Goal: Navigation & Orientation: Find specific page/section

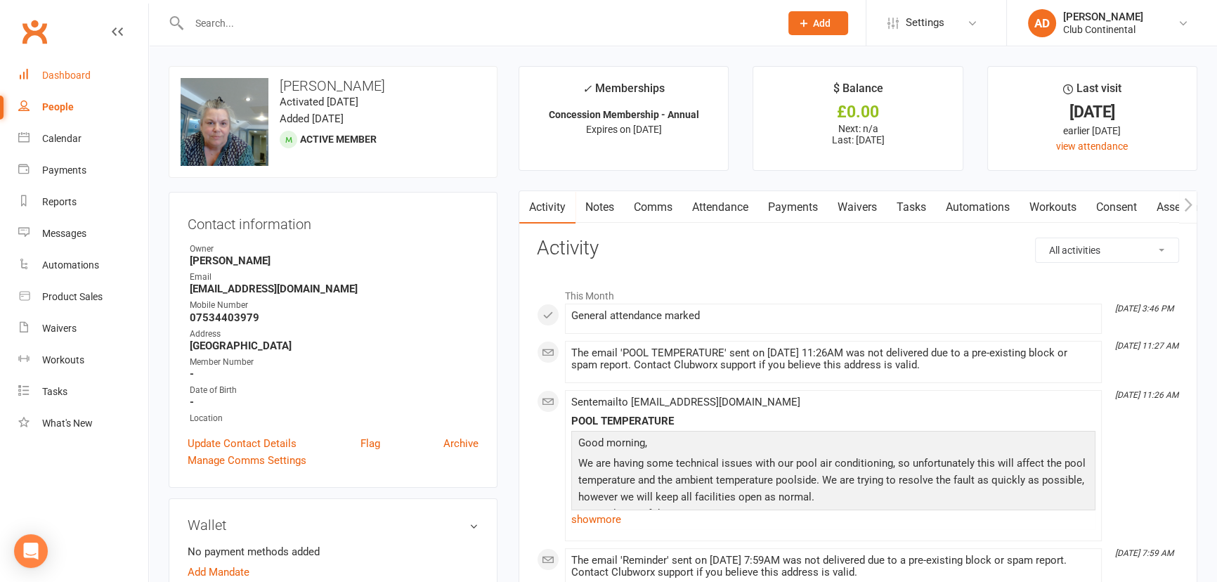
click at [72, 62] on link "Dashboard" at bounding box center [83, 76] width 130 height 32
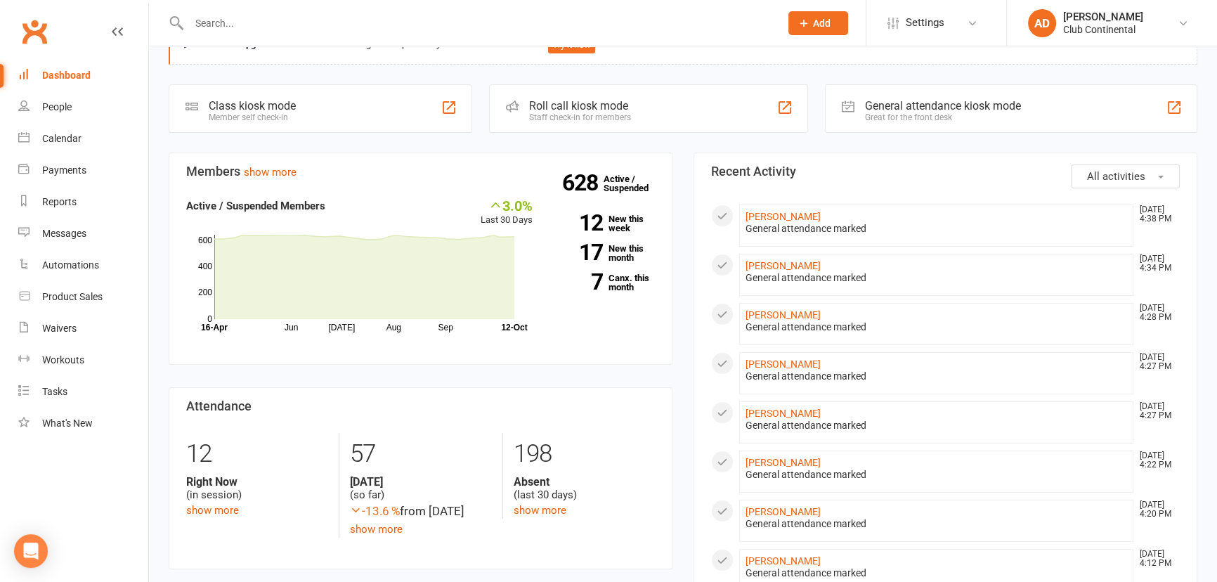
scroll to position [63, 0]
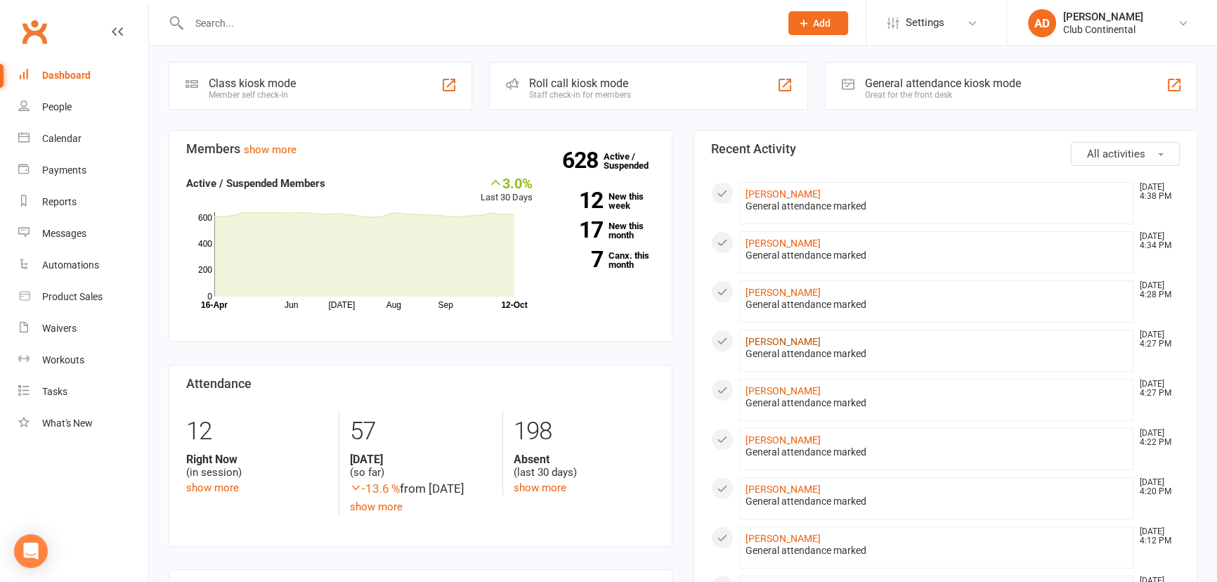
click at [775, 336] on link "Ali Marywan" at bounding box center [782, 341] width 75 height 11
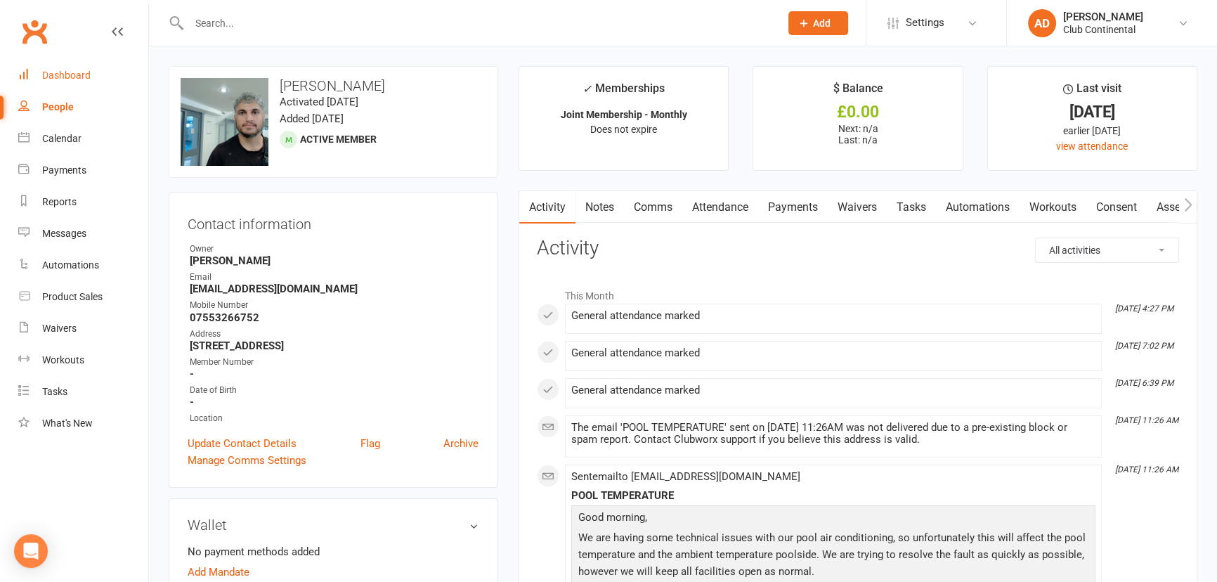
click at [59, 65] on link "Dashboard" at bounding box center [83, 76] width 130 height 32
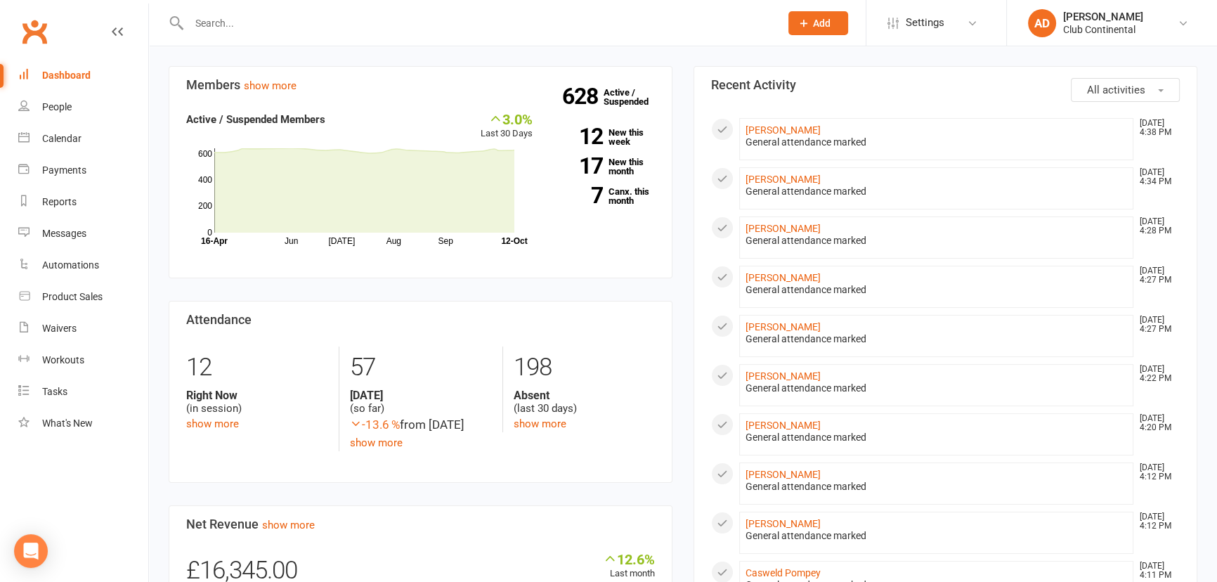
scroll to position [191, 0]
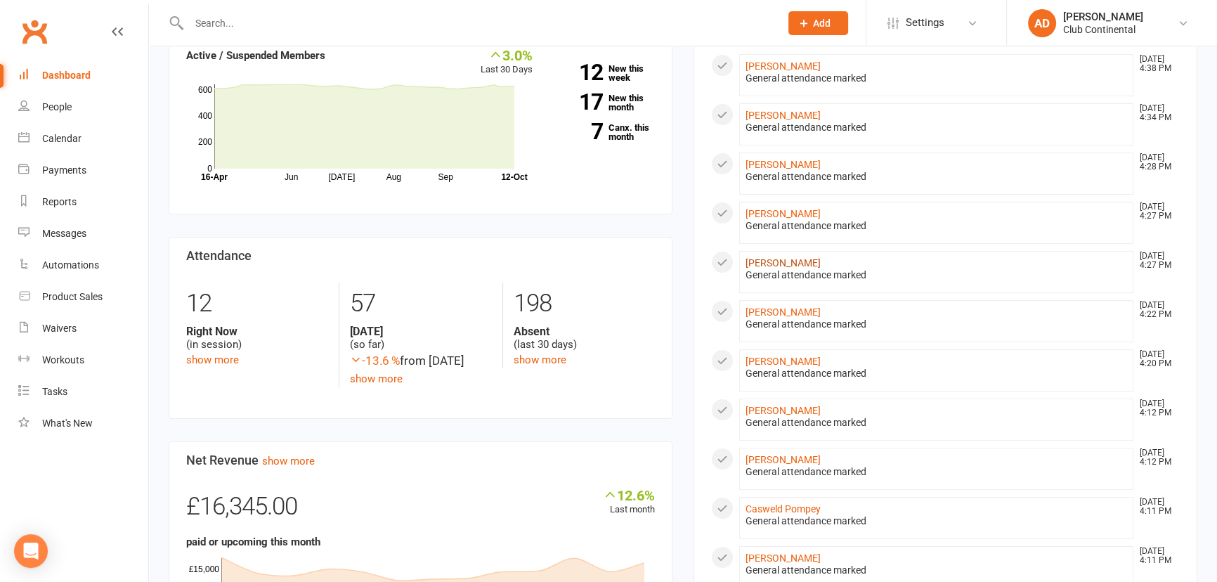
click at [757, 257] on link "[PERSON_NAME]" at bounding box center [782, 262] width 75 height 11
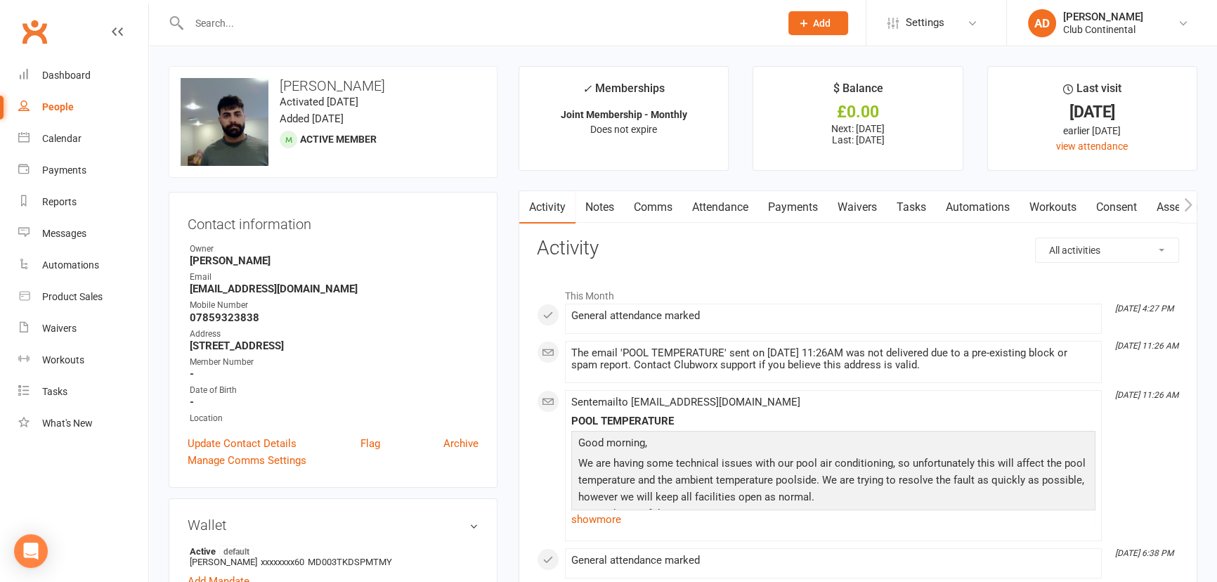
click at [35, 46] on link "Clubworx" at bounding box center [34, 31] width 35 height 35
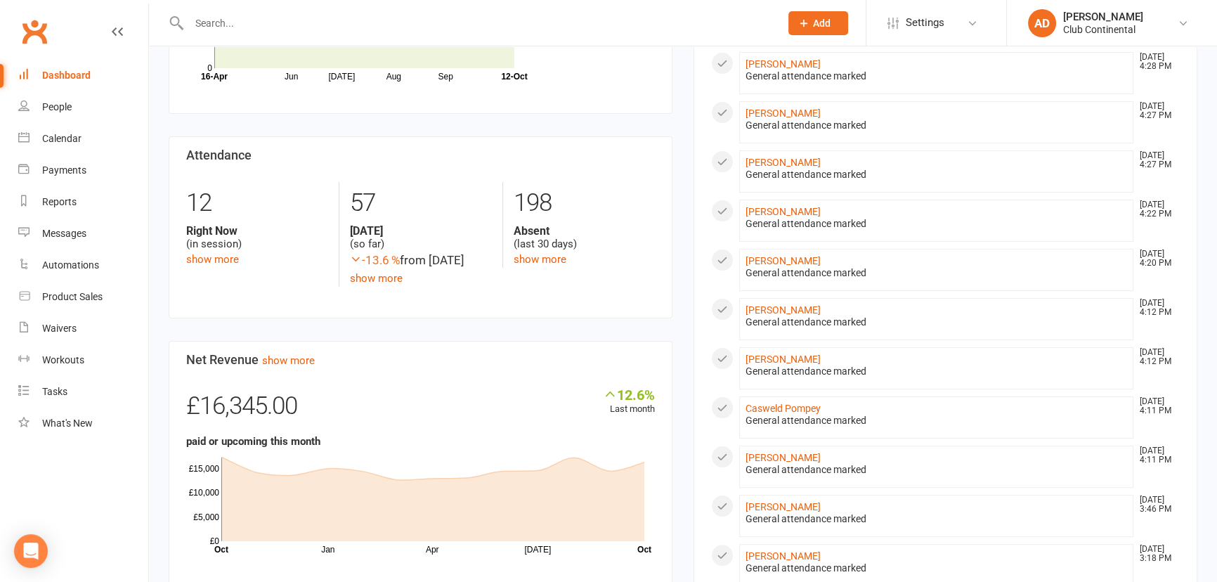
scroll to position [228, 0]
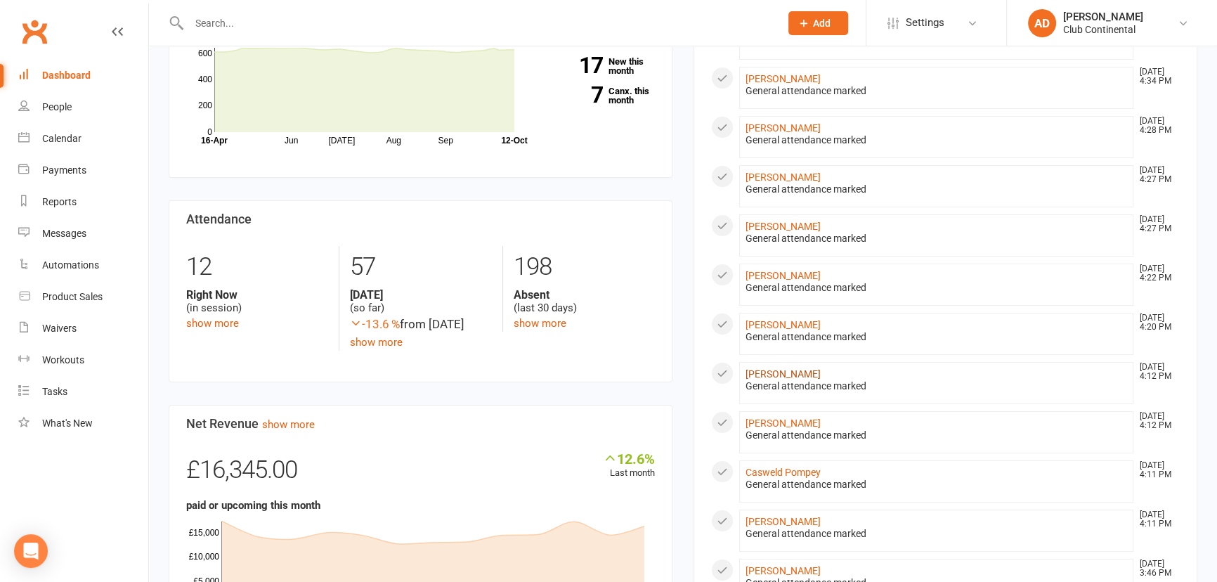
drag, startPoint x: 757, startPoint y: 367, endPoint x: 746, endPoint y: 363, distance: 11.8
click at [757, 368] on link "Sam Tongue" at bounding box center [782, 373] width 75 height 11
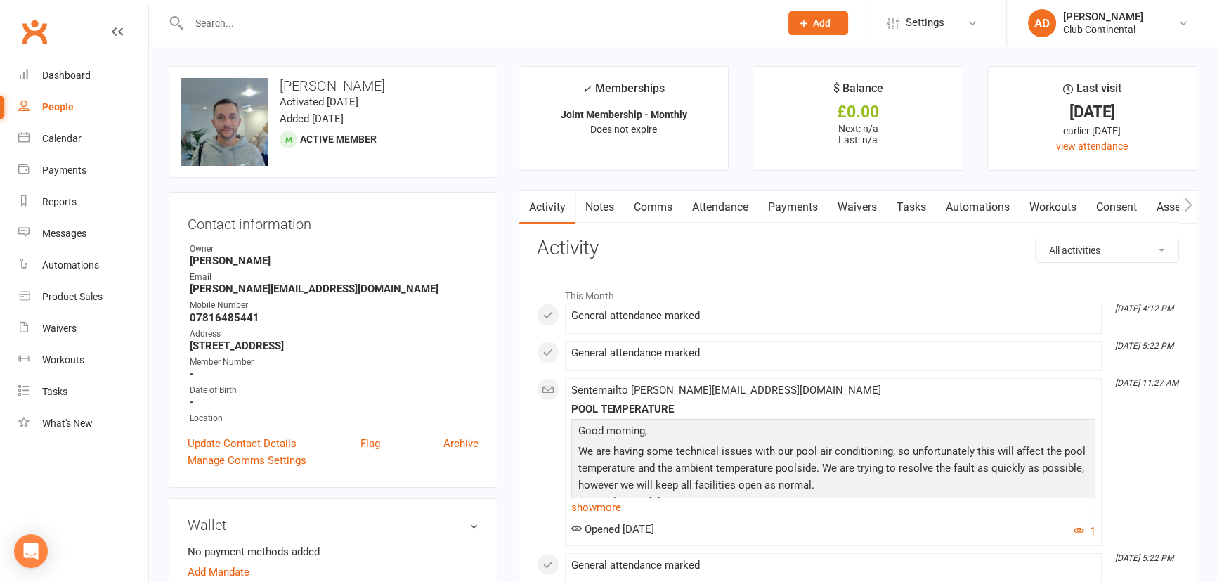
click at [38, 28] on link "Clubworx" at bounding box center [34, 31] width 35 height 35
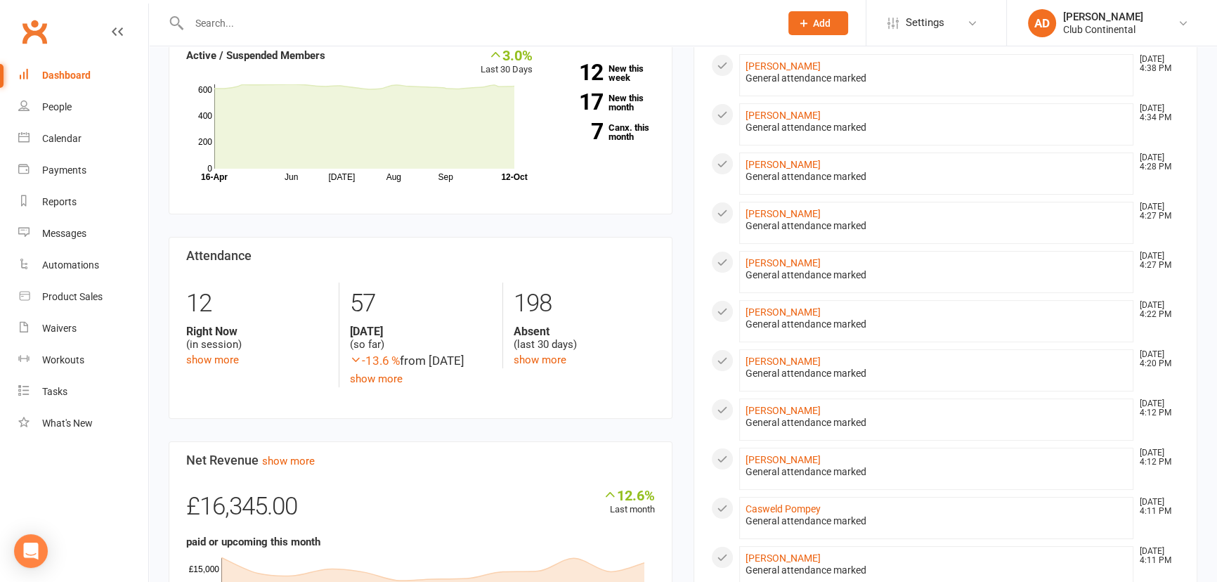
scroll to position [255, 0]
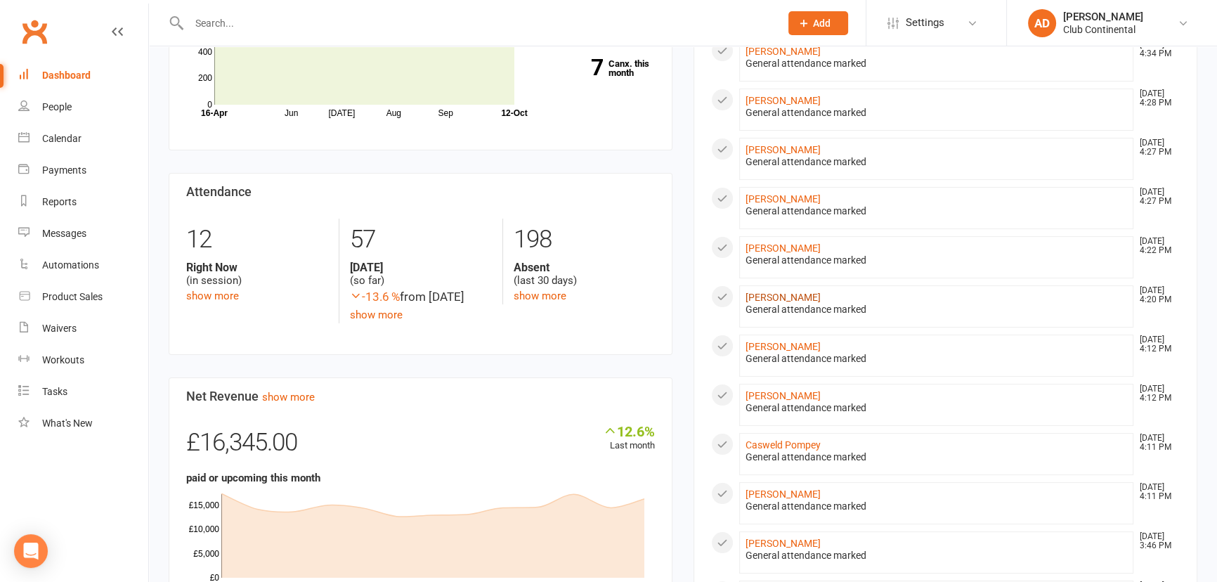
click at [767, 295] on link "[PERSON_NAME]" at bounding box center [782, 297] width 75 height 11
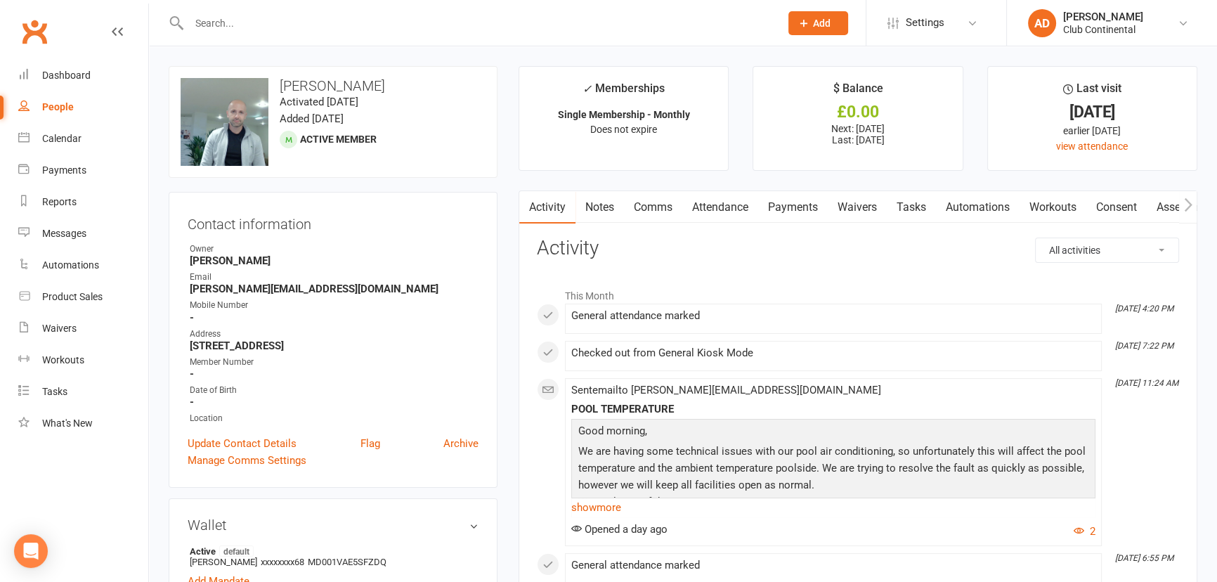
click at [32, 38] on link "Clubworx" at bounding box center [34, 31] width 35 height 35
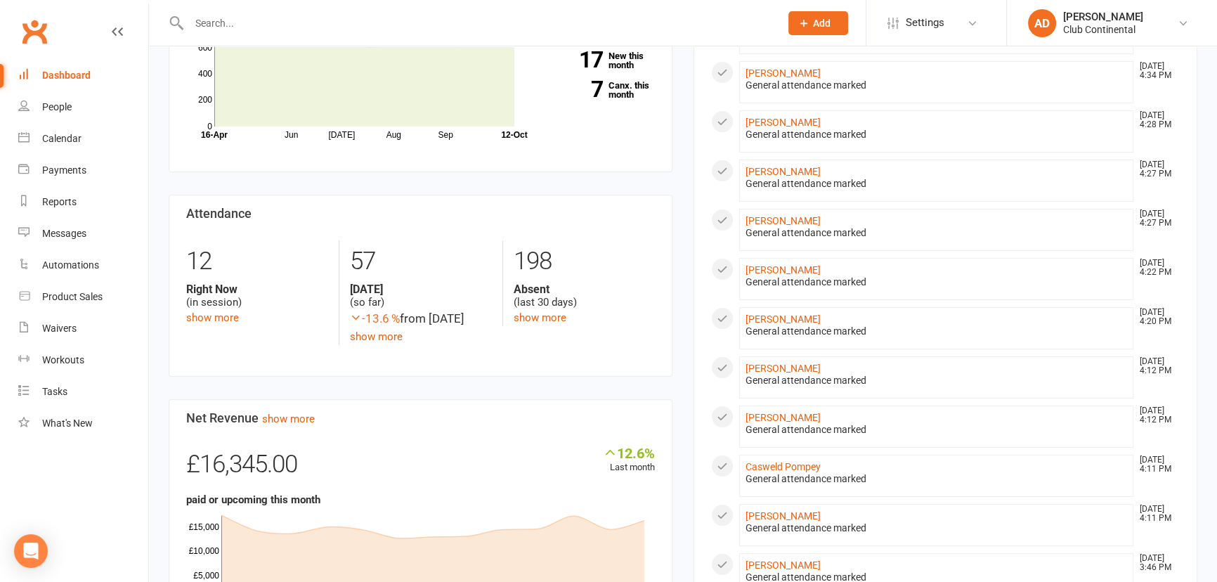
scroll to position [255, 0]
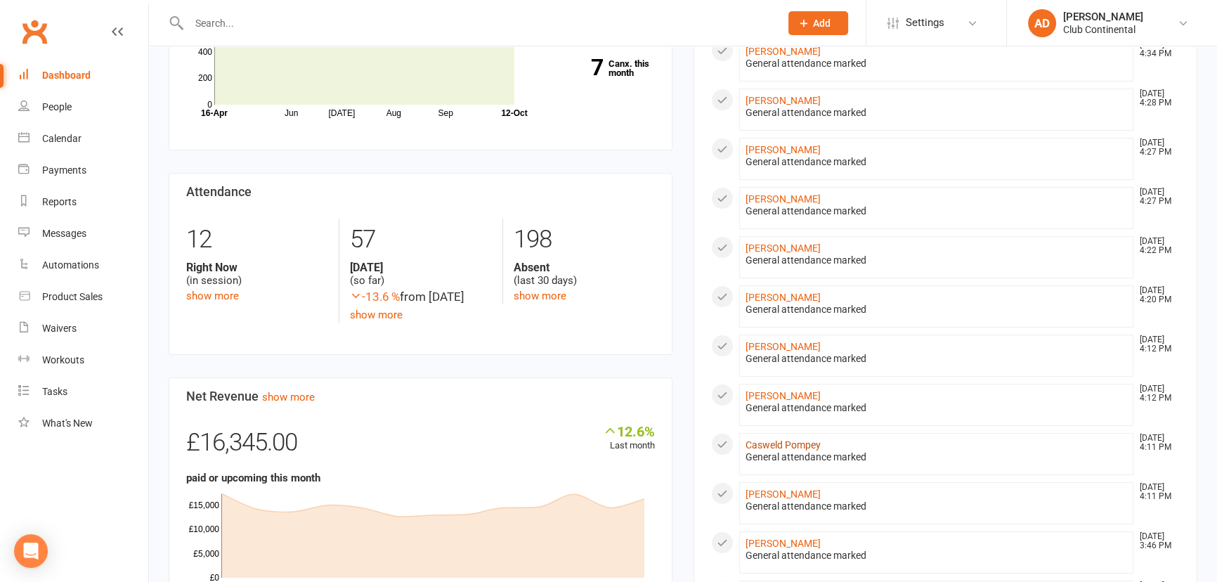
click at [772, 440] on link "Casweld Pompey" at bounding box center [782, 444] width 75 height 11
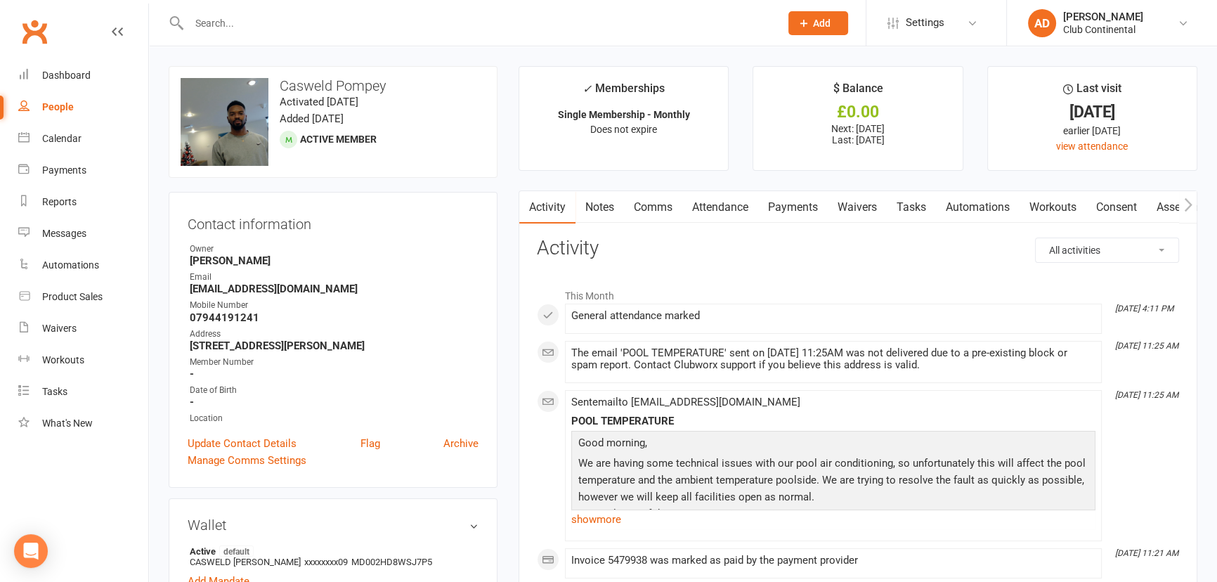
click at [42, 30] on link "Clubworx" at bounding box center [34, 31] width 35 height 35
click at [24, 28] on link "Clubworx" at bounding box center [34, 31] width 35 height 35
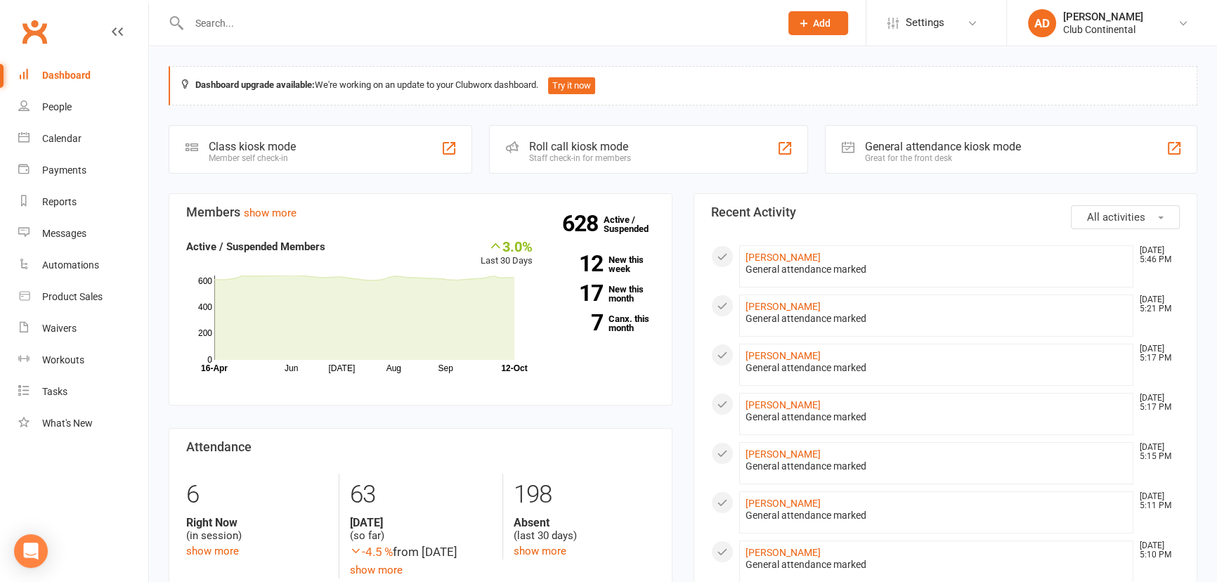
click at [37, 25] on link "Clubworx" at bounding box center [34, 31] width 35 height 35
